Goal: Task Accomplishment & Management: Manage account settings

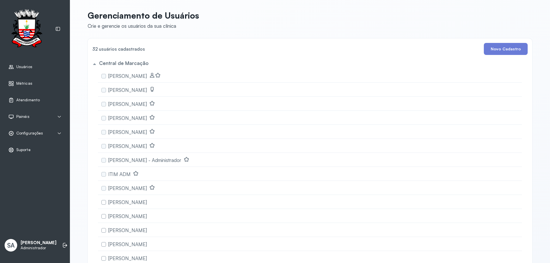
click at [21, 132] on span "Configurações" at bounding box center [29, 133] width 27 height 5
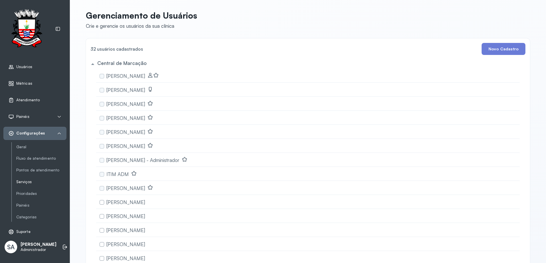
click at [23, 180] on link "Serviços" at bounding box center [41, 182] width 50 height 5
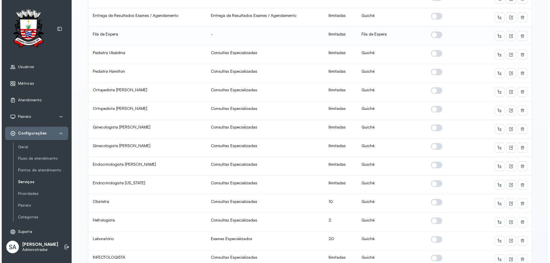
scroll to position [258, 0]
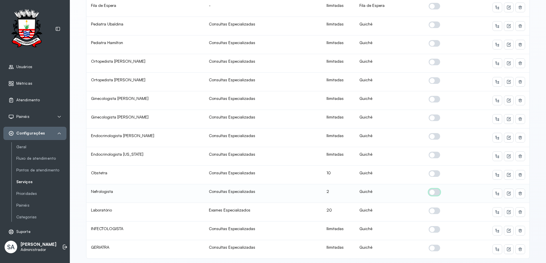
click at [434, 192] on span at bounding box center [434, 192] width 11 height 7
click at [507, 192] on icon at bounding box center [509, 193] width 5 height 5
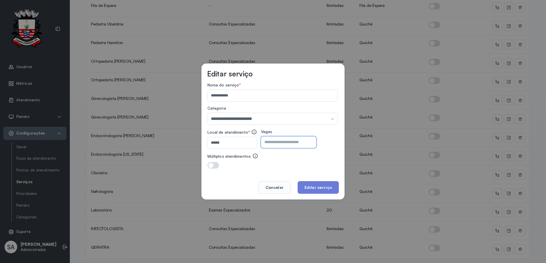
click at [277, 141] on input "*" at bounding box center [283, 142] width 45 height 11
type input "*"
click at [311, 192] on button "Editar serviço" at bounding box center [318, 187] width 41 height 13
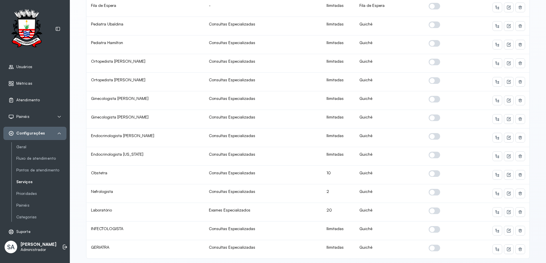
click at [17, 97] on div "Atendimento" at bounding box center [24, 100] width 32 height 6
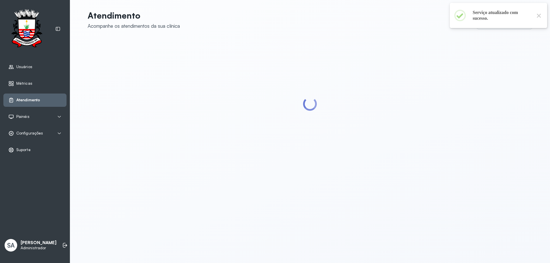
type input "******"
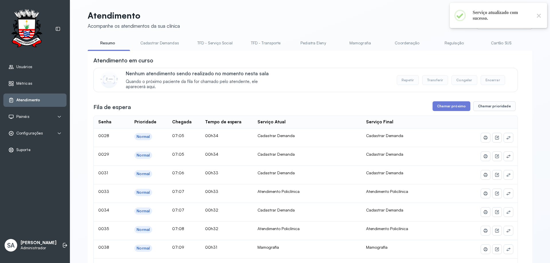
click at [399, 46] on link "Coordenação" at bounding box center [407, 42] width 40 height 9
